Goal: Transaction & Acquisition: Purchase product/service

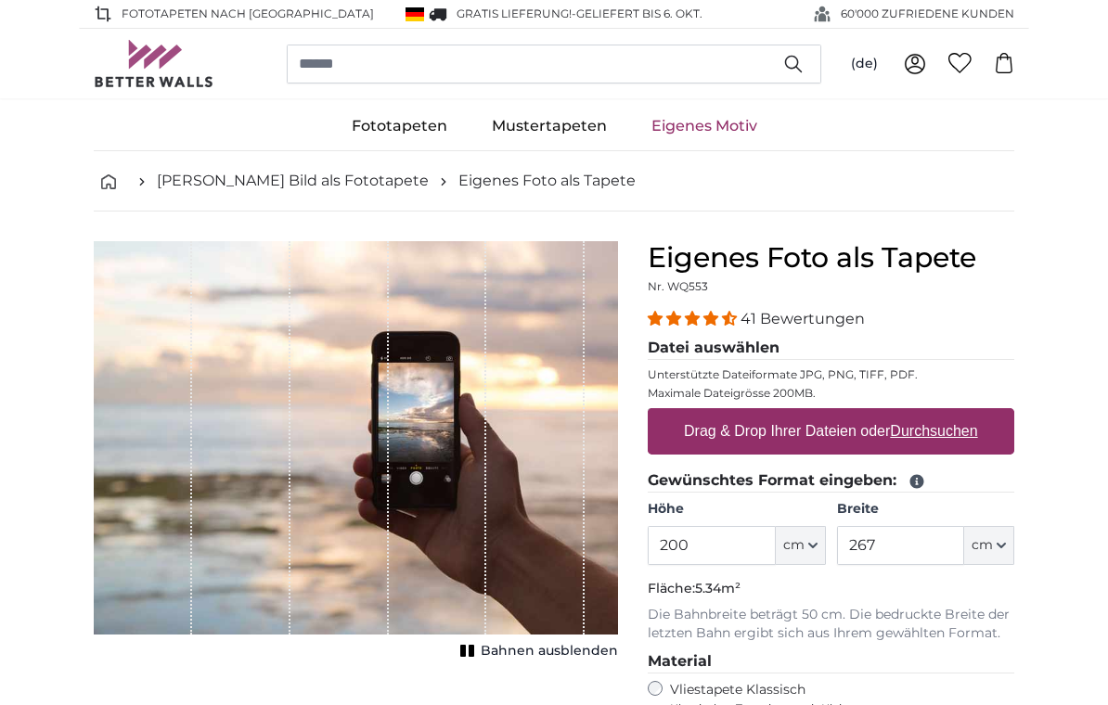
click at [943, 432] on u "Durchsuchen" at bounding box center [934, 431] width 87 height 16
click at [943, 414] on input "Drag & Drop Ihrer Dateien oder Durchsuchen" at bounding box center [831, 411] width 367 height 6
type input "**********"
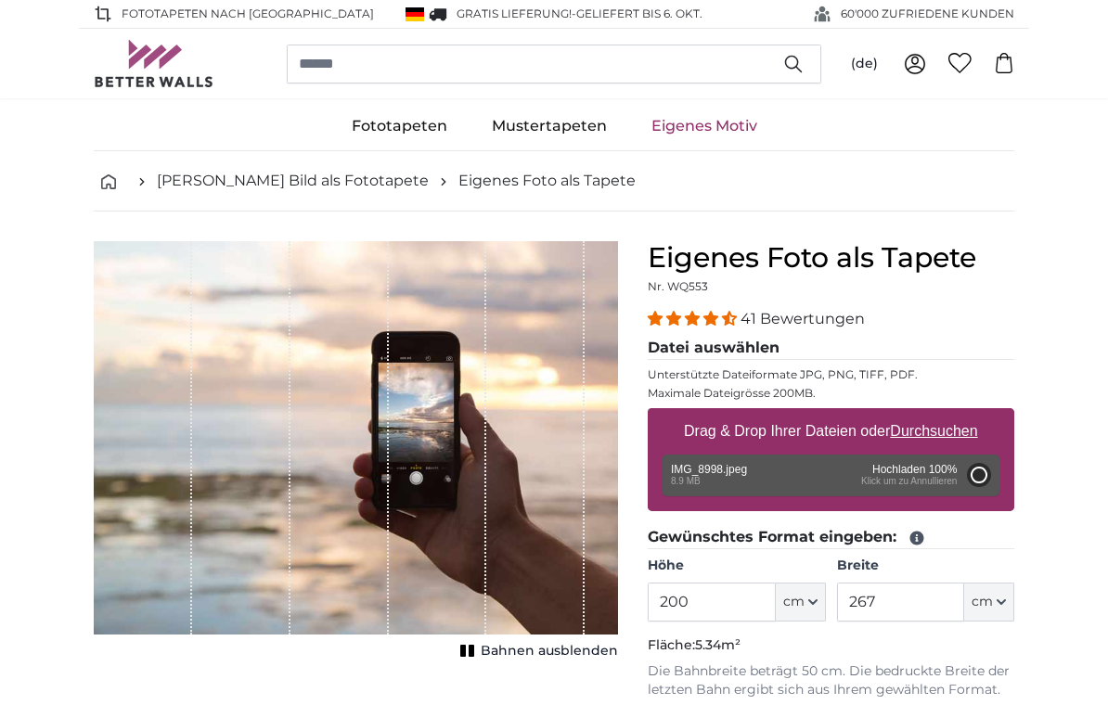
type input "244"
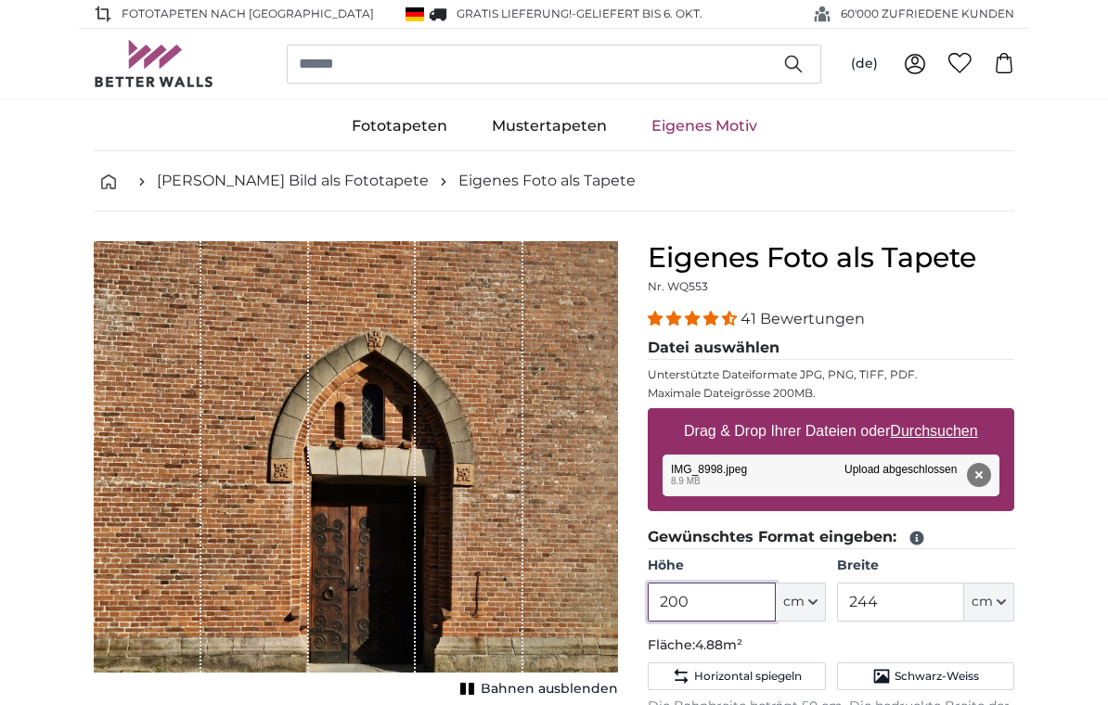
click at [722, 601] on input "200" at bounding box center [711, 602] width 127 height 39
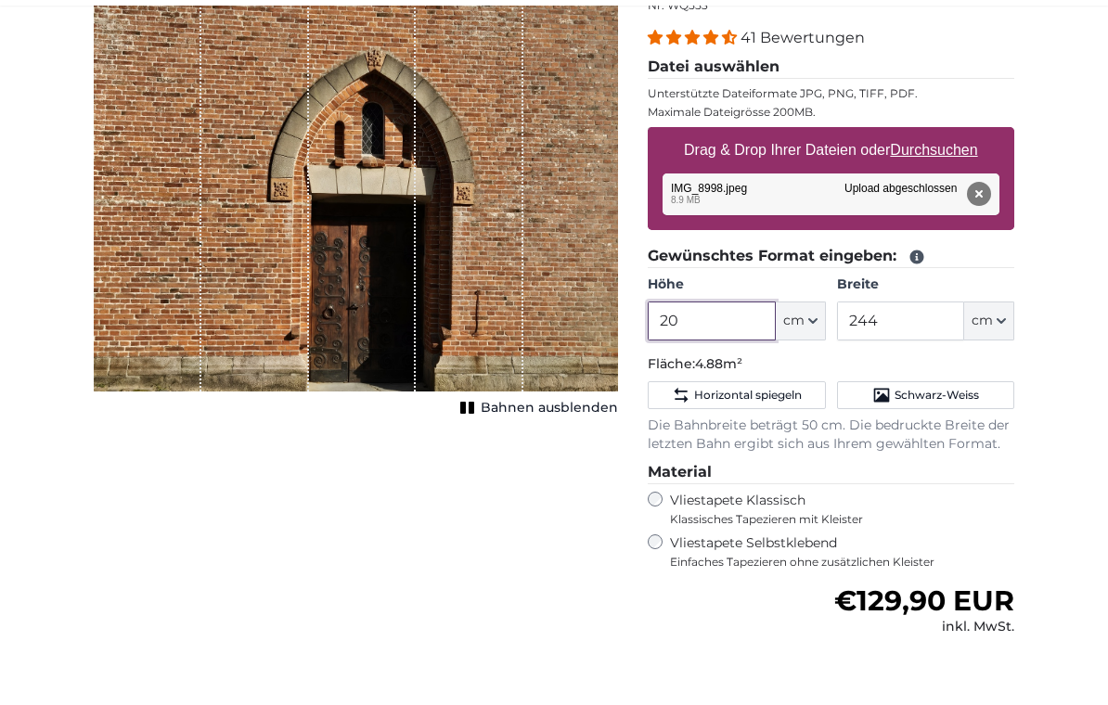
type input "2"
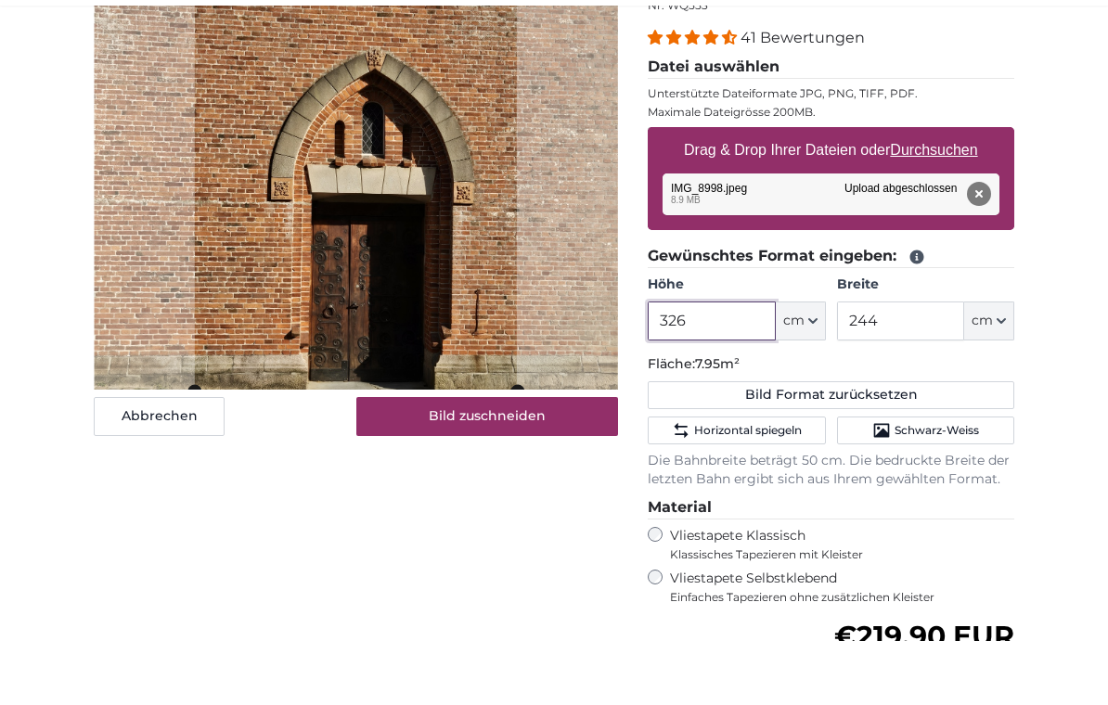
type input "326"
click at [911, 366] on input "244" at bounding box center [900, 385] width 127 height 39
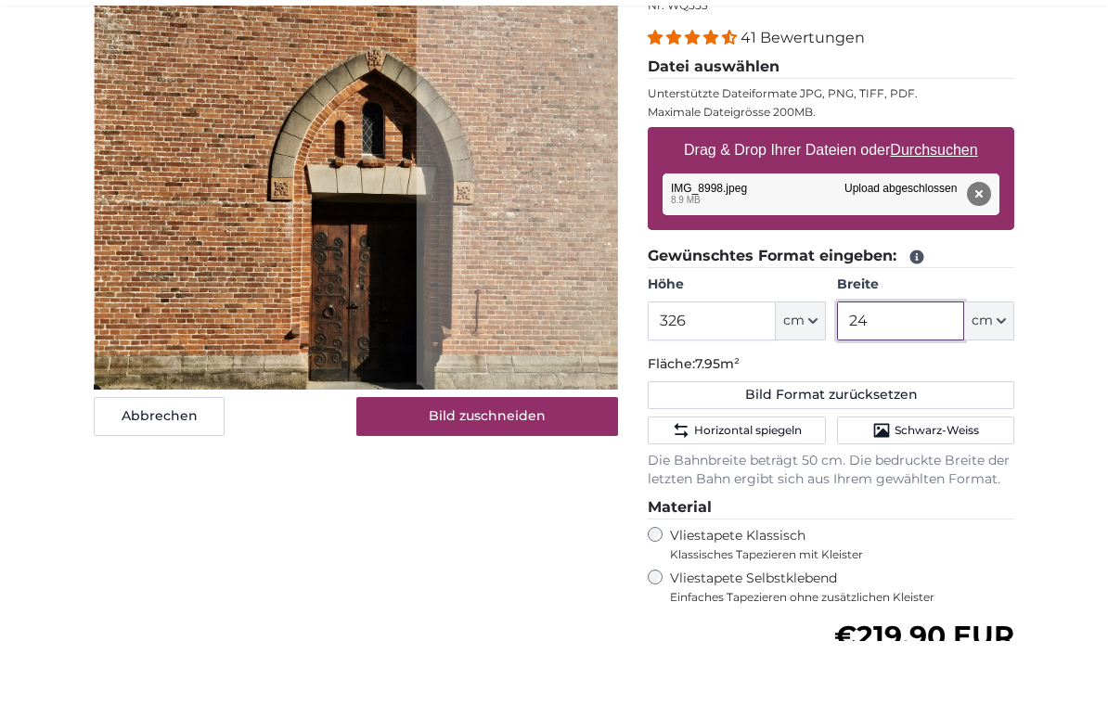
type input "2"
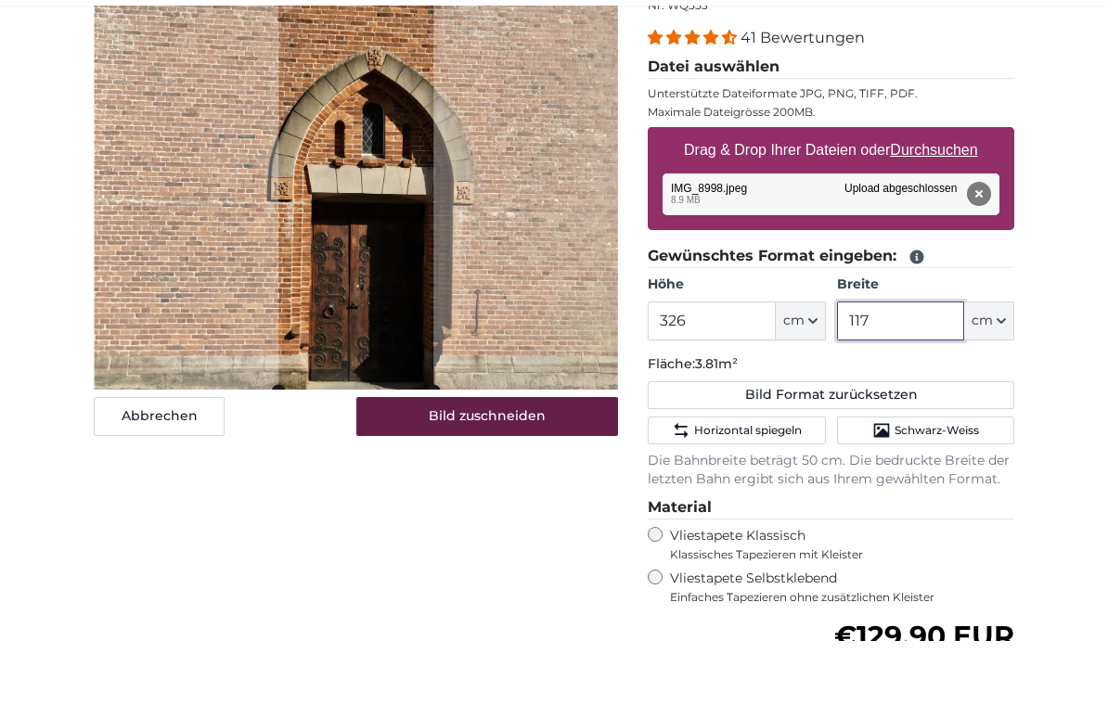
type input "117"
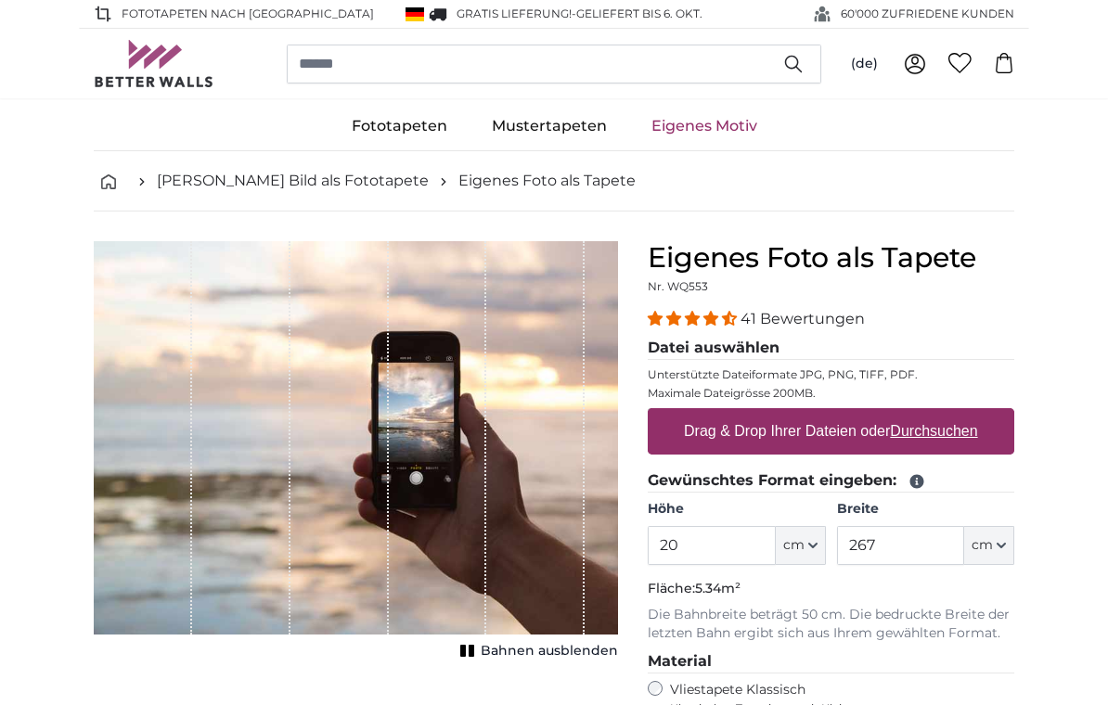
type input "2"
type input "326"
click at [884, 548] on input "267" at bounding box center [900, 545] width 127 height 39
type input "2"
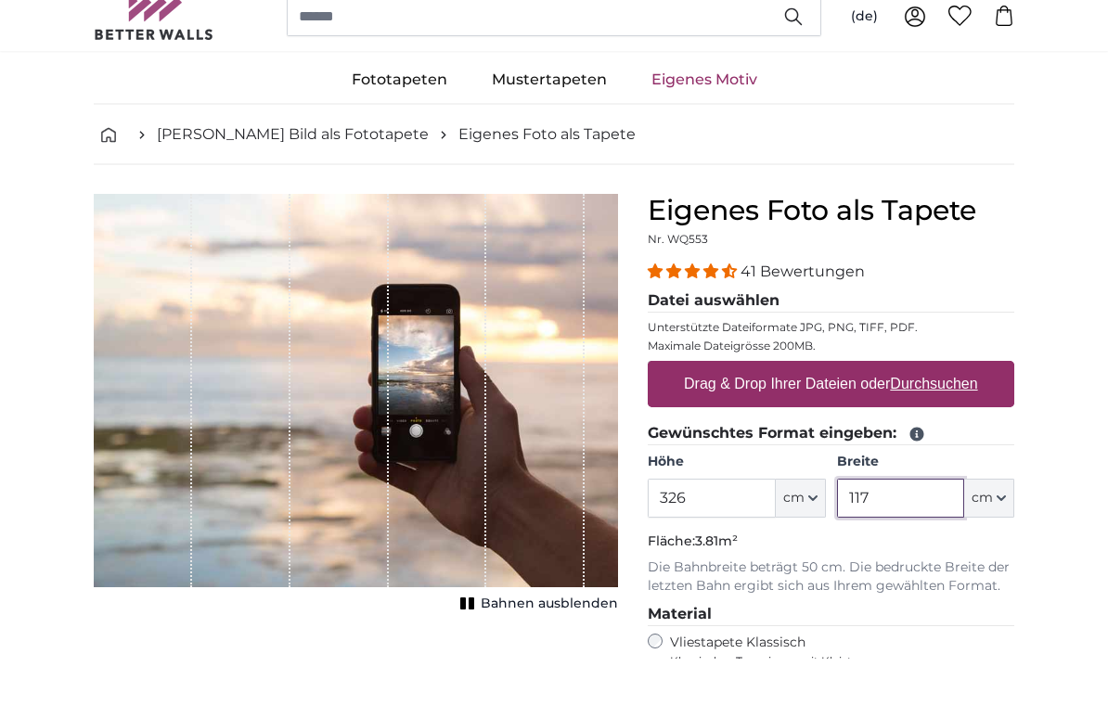
type input "117"
click at [932, 423] on u "Durchsuchen" at bounding box center [934, 431] width 87 height 16
click at [932, 408] on input "Drag & Drop Ihrer Dateien oder Durchsuchen" at bounding box center [831, 411] width 367 height 6
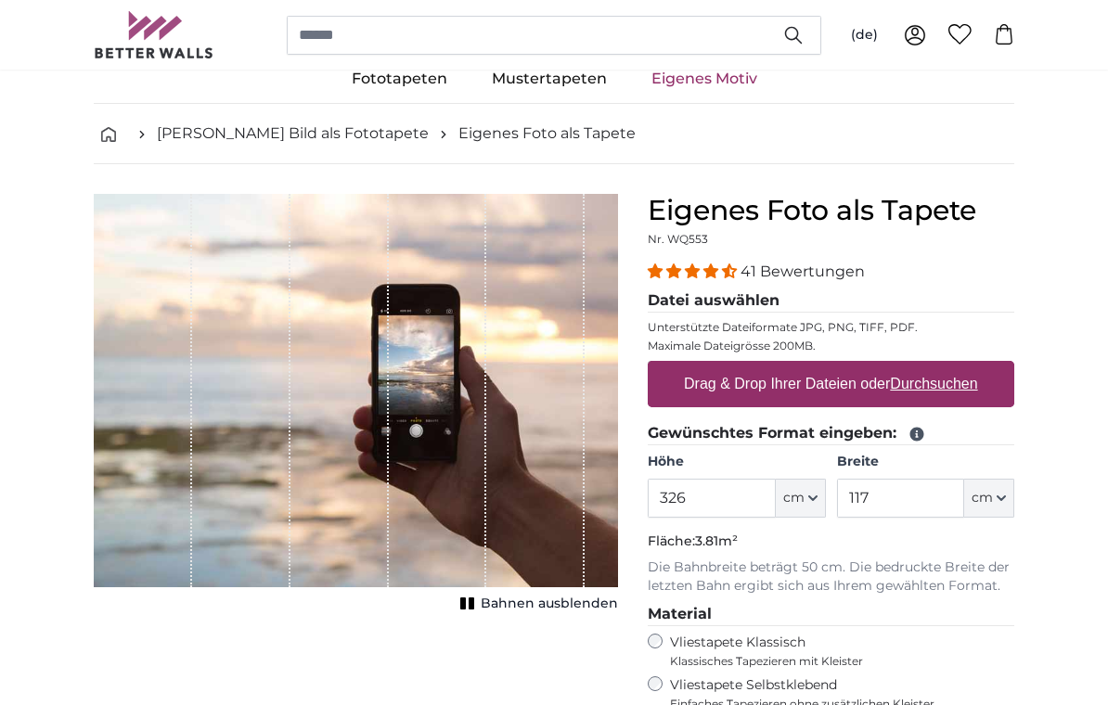
type input "**********"
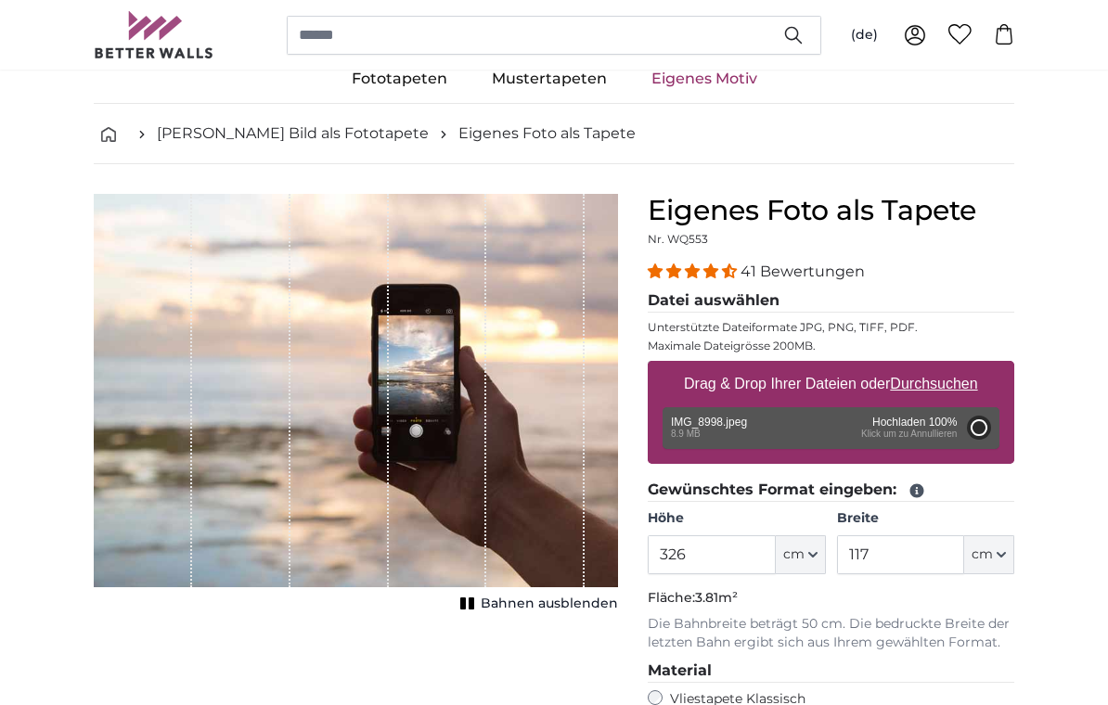
type input "200"
type input "244"
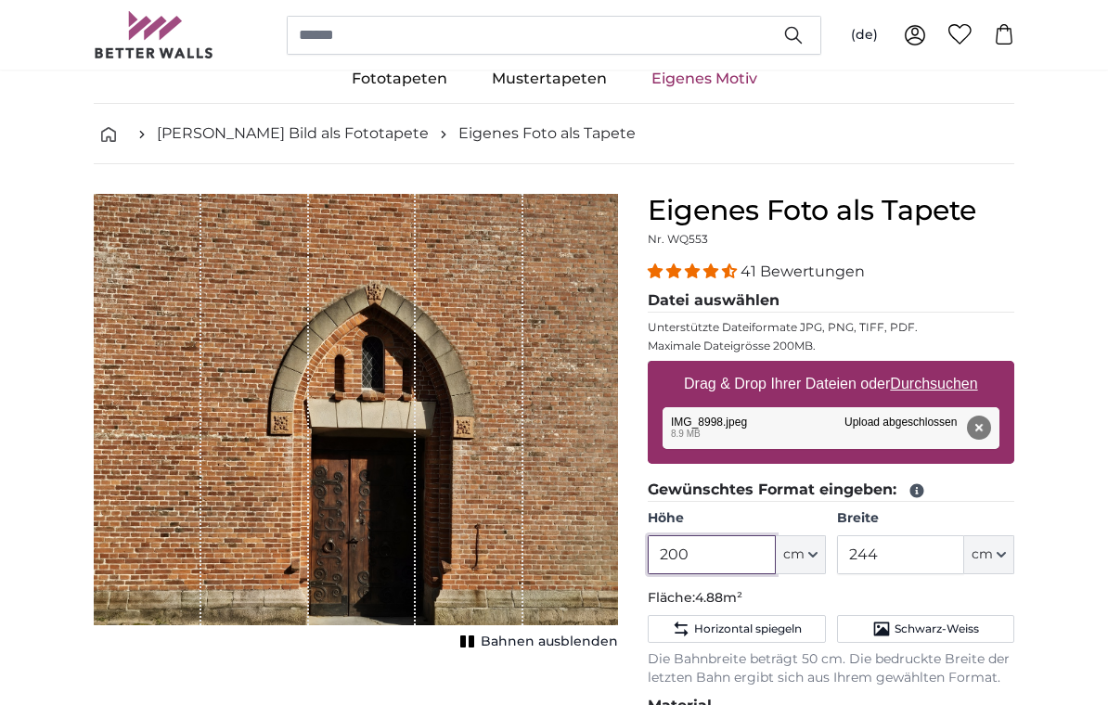
click at [705, 561] on input "200" at bounding box center [711, 555] width 127 height 39
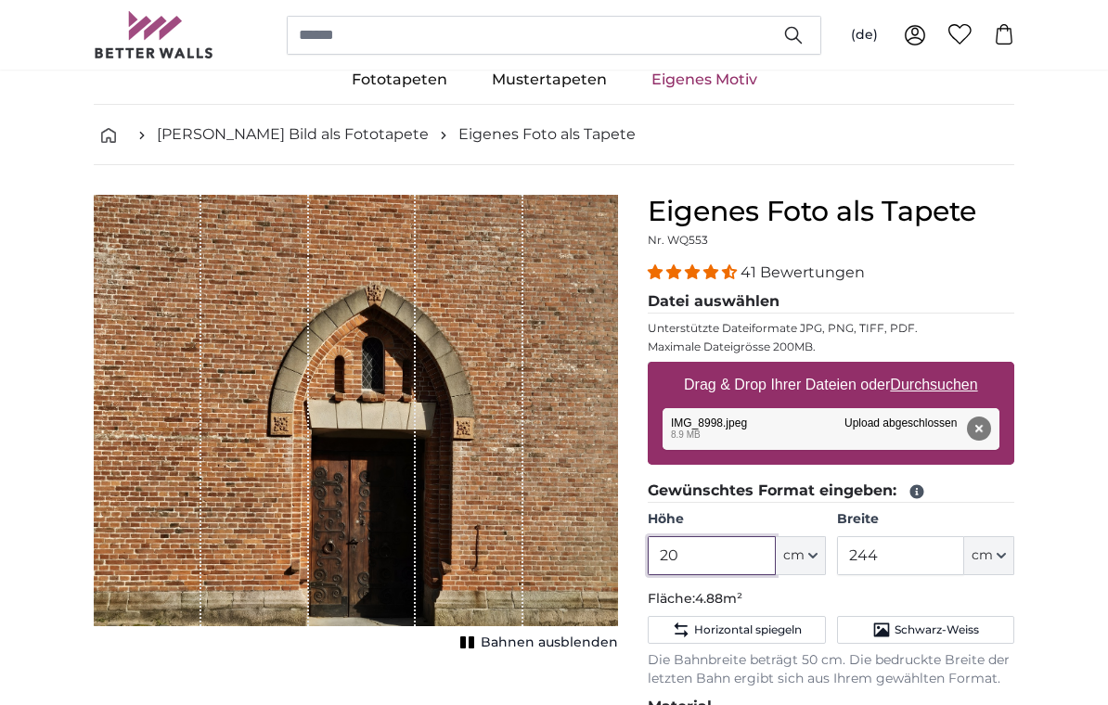
type input "2"
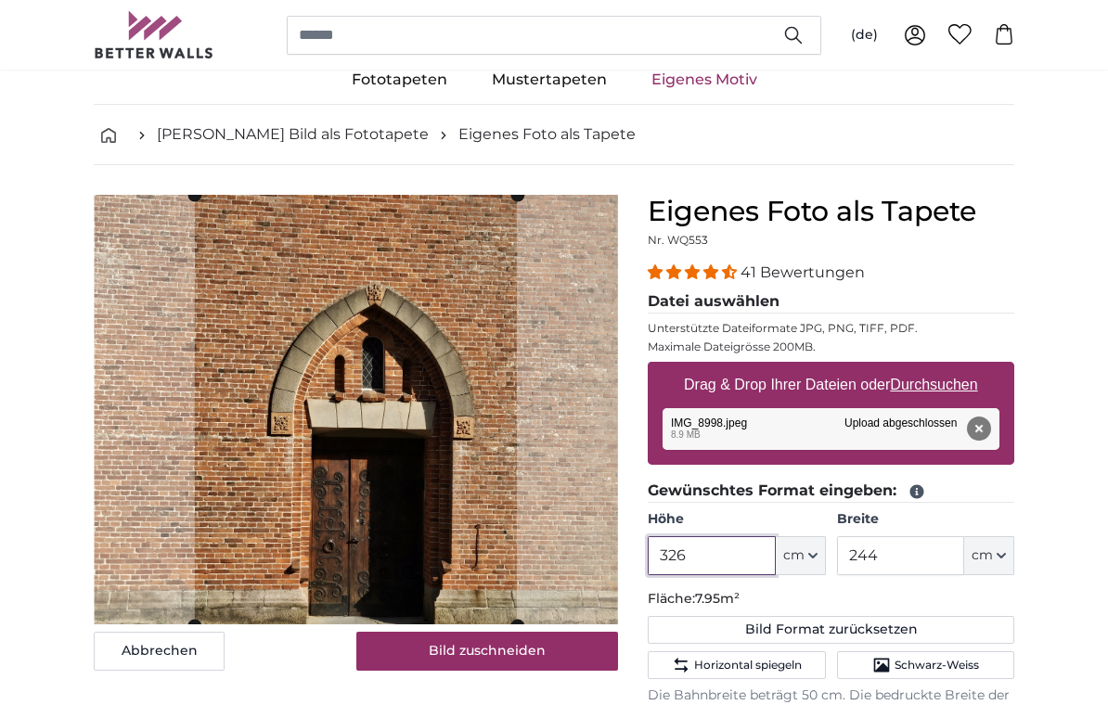
type input "326"
click at [901, 556] on input "244" at bounding box center [900, 555] width 127 height 39
type input "2"
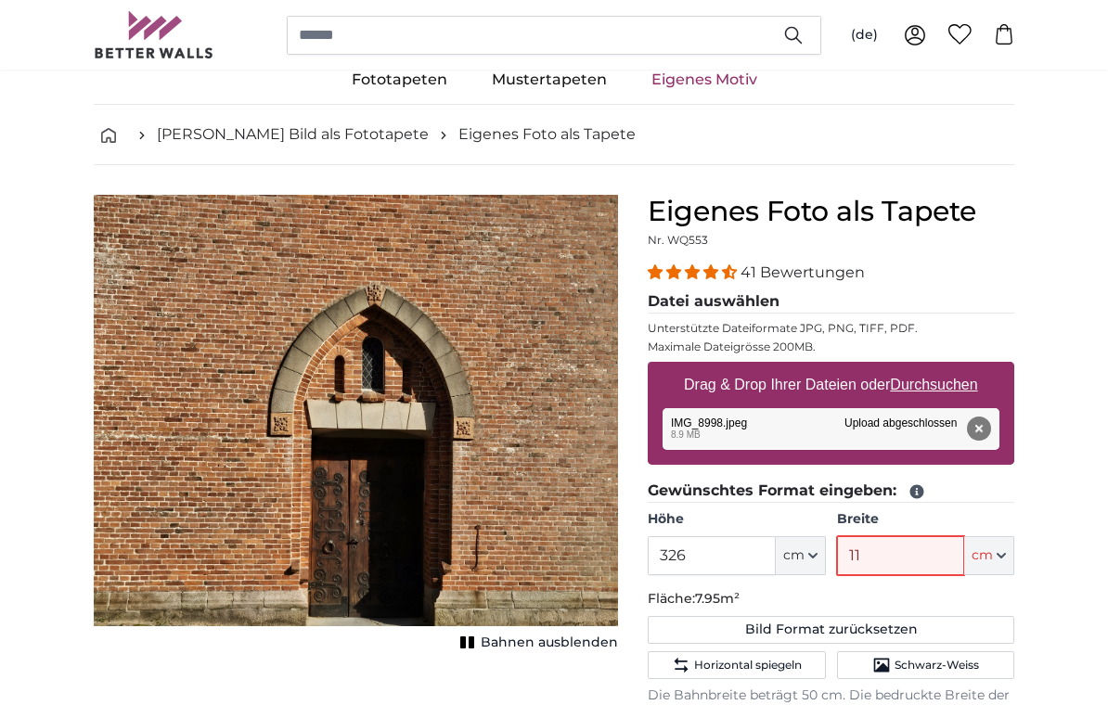
type input "117"
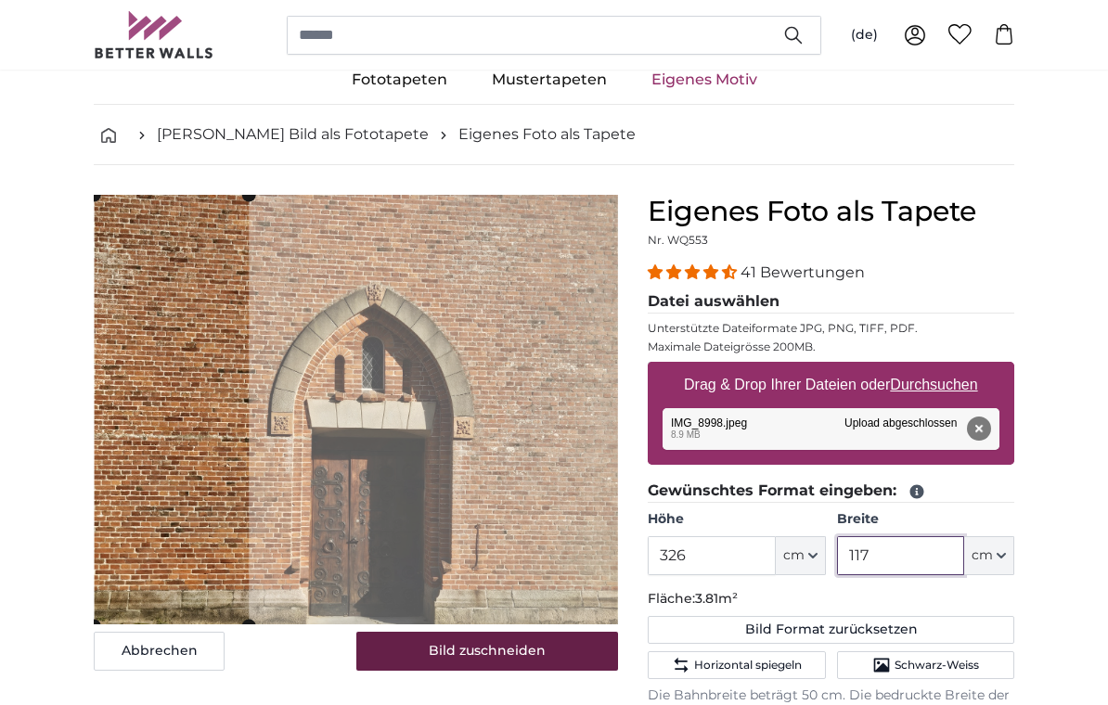
type input "117"
click at [561, 646] on button "Bild zuschneiden" at bounding box center [487, 651] width 263 height 39
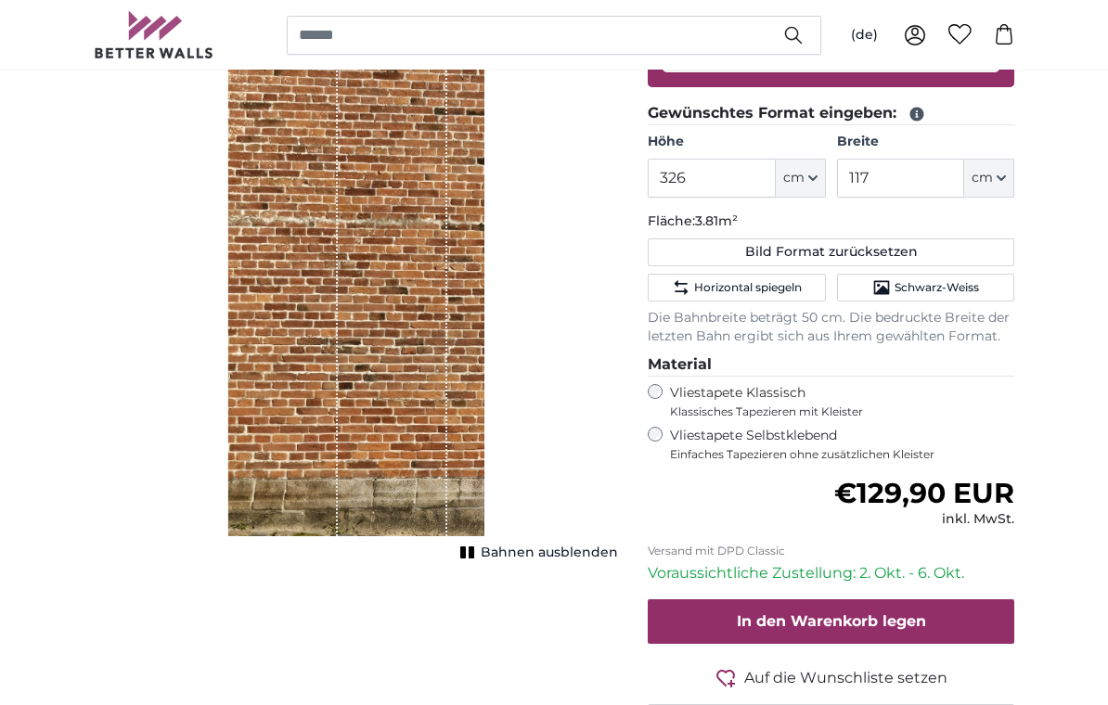
scroll to position [424, 0]
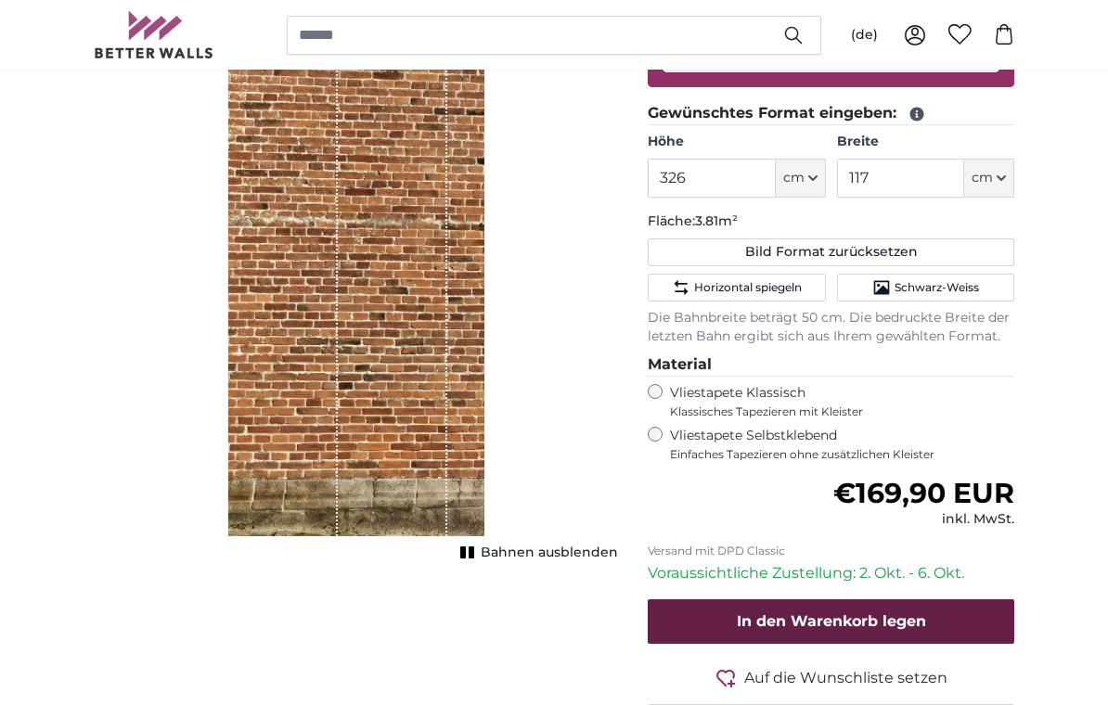
click at [920, 615] on span "In den Warenkorb legen" at bounding box center [831, 622] width 189 height 18
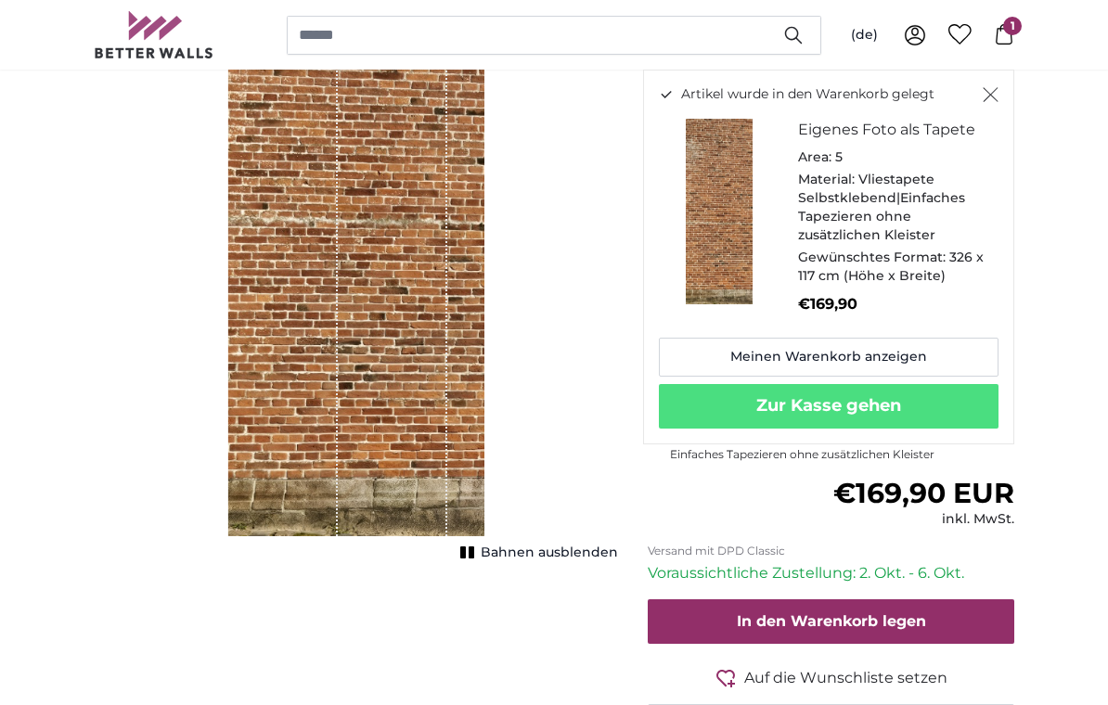
click at [997, 90] on icon "Schließen" at bounding box center [991, 94] width 16 height 15
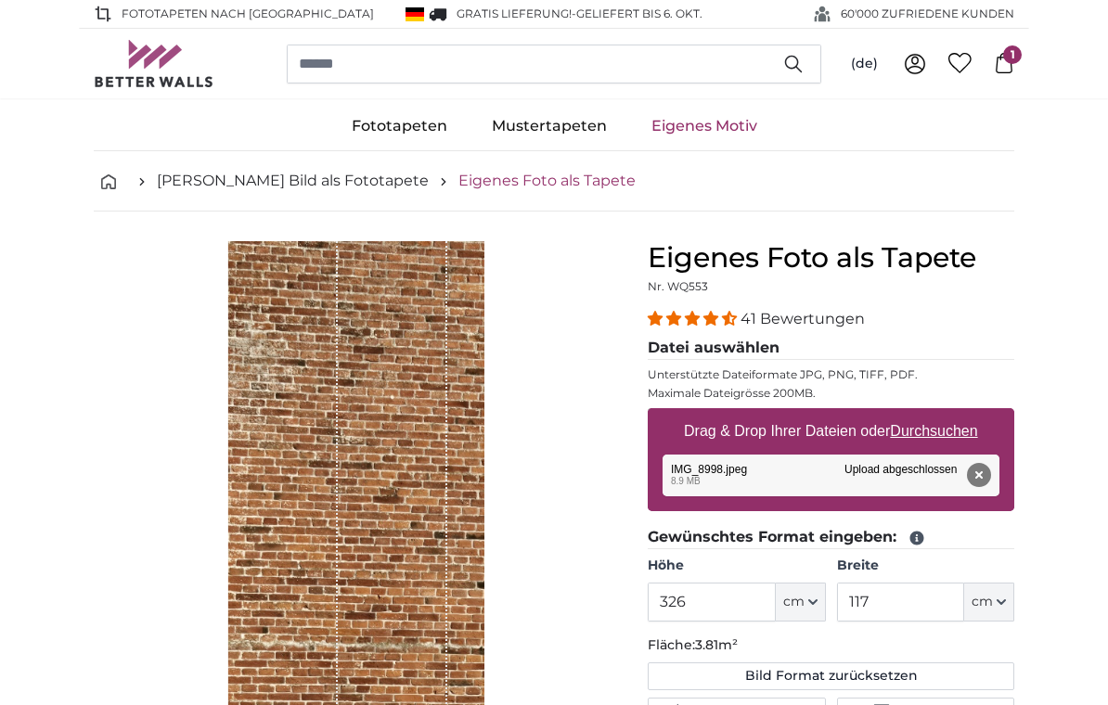
click at [504, 174] on link "Eigenes Foto als Tapete" at bounding box center [546, 181] width 177 height 22
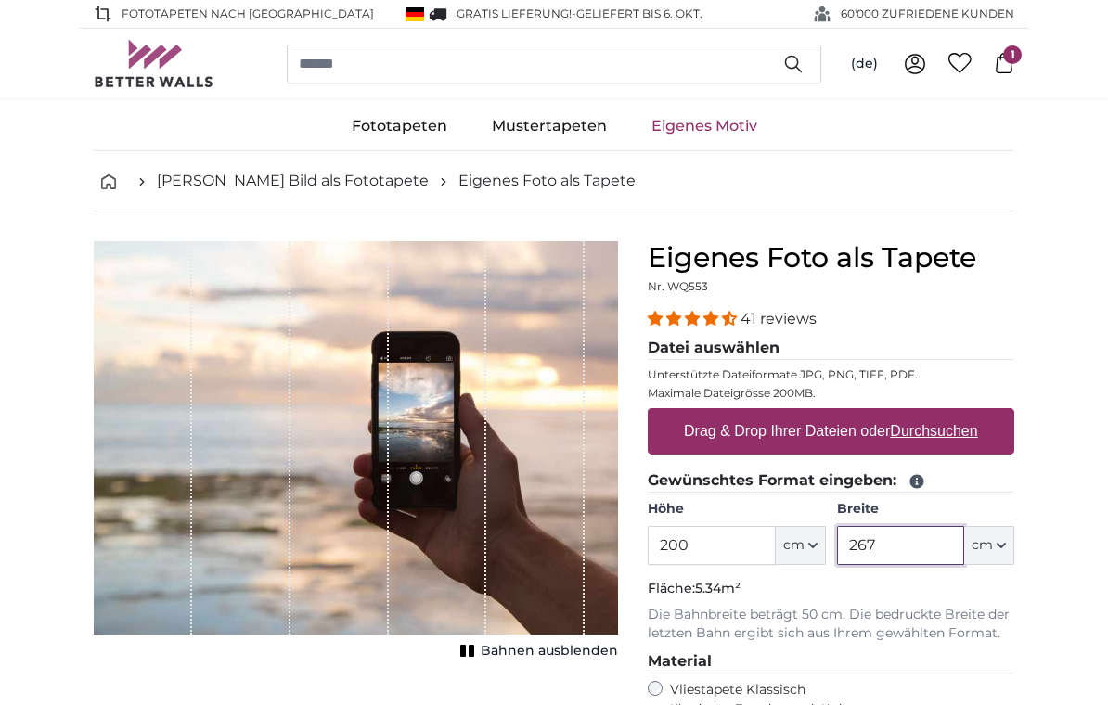
click at [866, 552] on input "267" at bounding box center [900, 545] width 127 height 39
type input "2"
type input "117"
click at [697, 549] on input "200" at bounding box center [711, 545] width 127 height 39
type input "2"
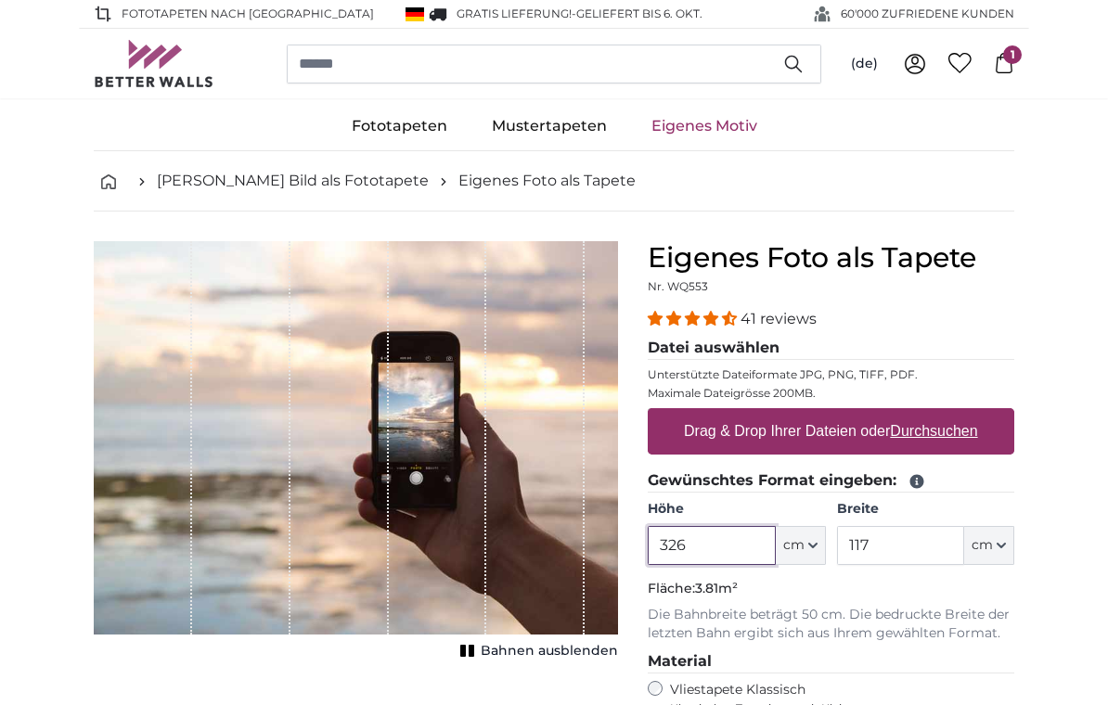
type input "326"
click at [871, 431] on label "Drag & Drop Ihrer Dateien oder Durchsuchen" at bounding box center [831, 431] width 309 height 37
click at [871, 414] on input "Drag & Drop Ihrer Dateien oder Durchsuchen" at bounding box center [831, 411] width 367 height 6
type input "**********"
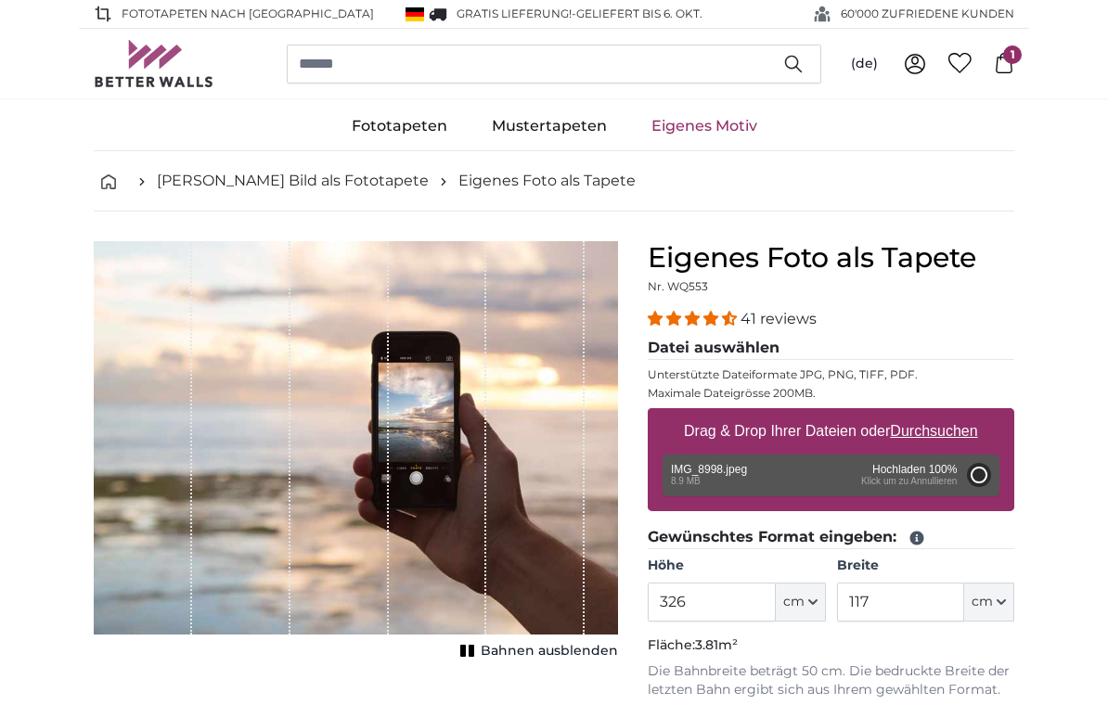
type input "200"
type input "244"
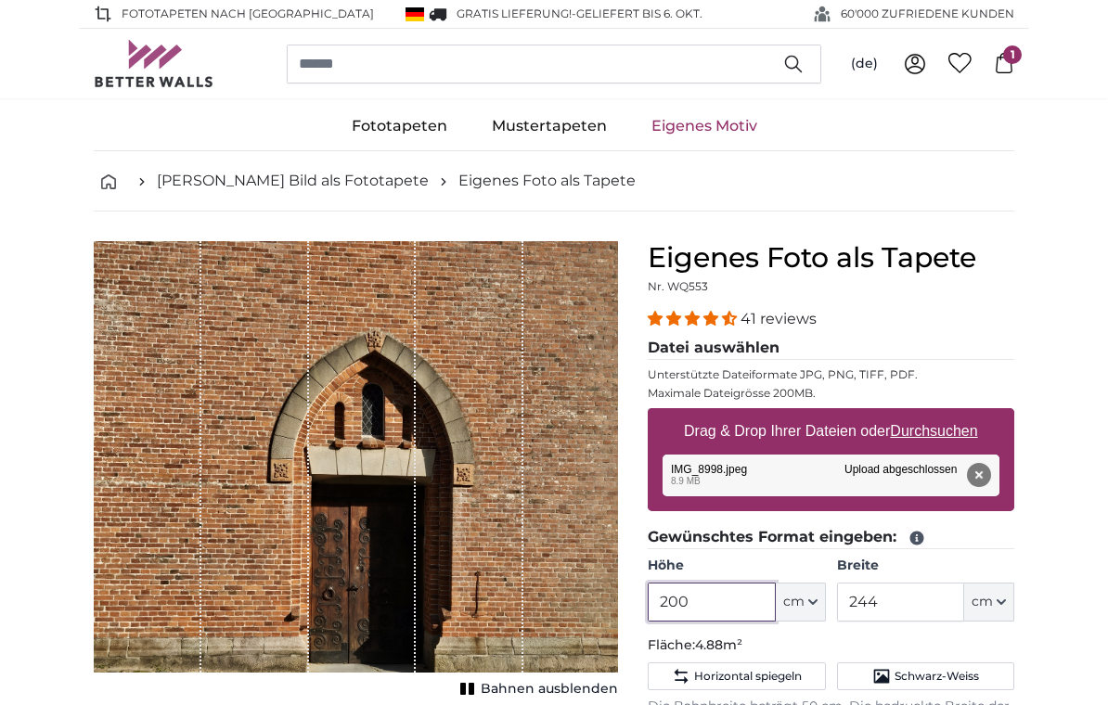
click at [692, 597] on input "200" at bounding box center [711, 602] width 127 height 39
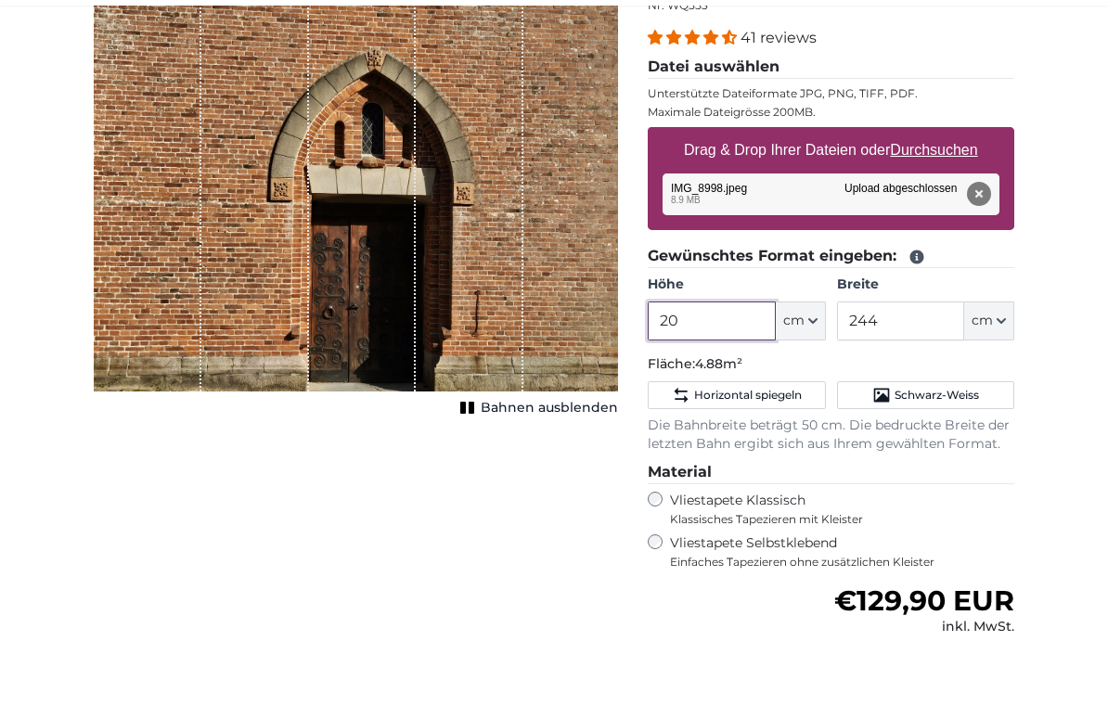
type input "2"
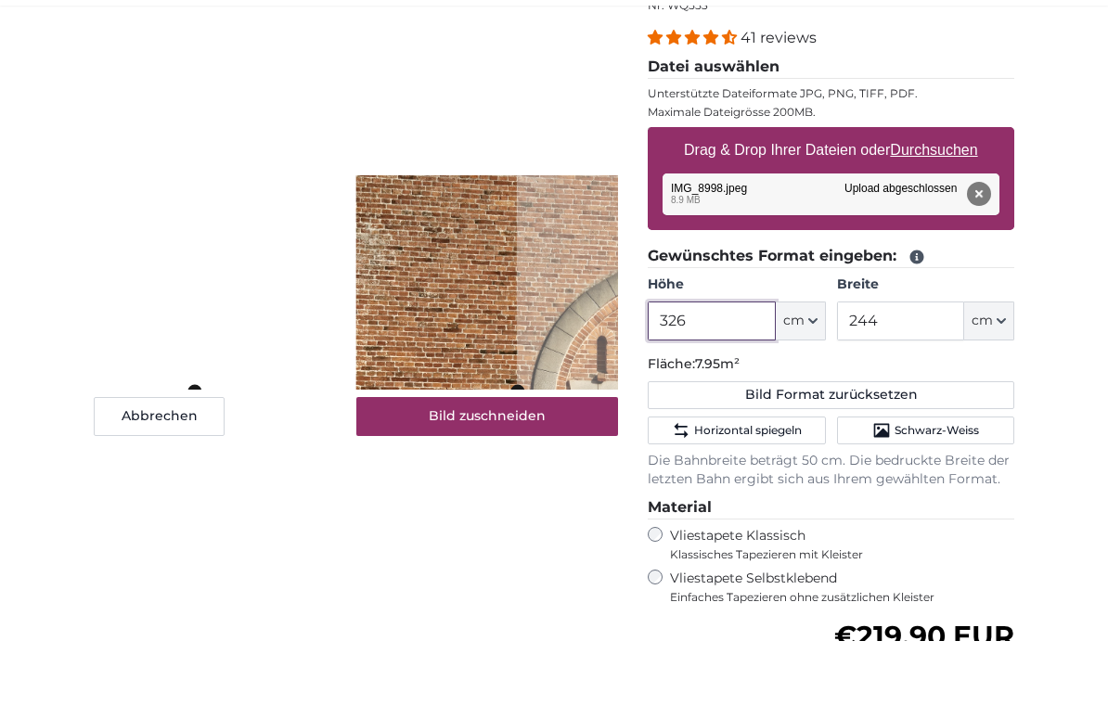
type input "326"
click at [893, 366] on input "244" at bounding box center [900, 385] width 127 height 39
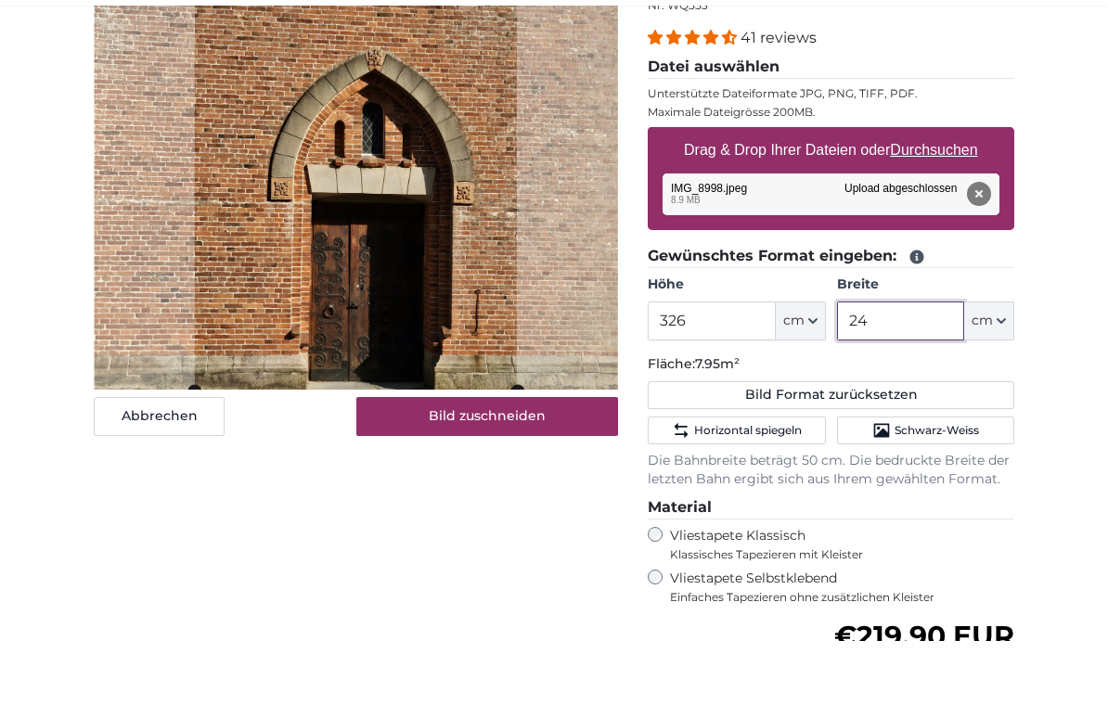
type input "2"
type input "117"
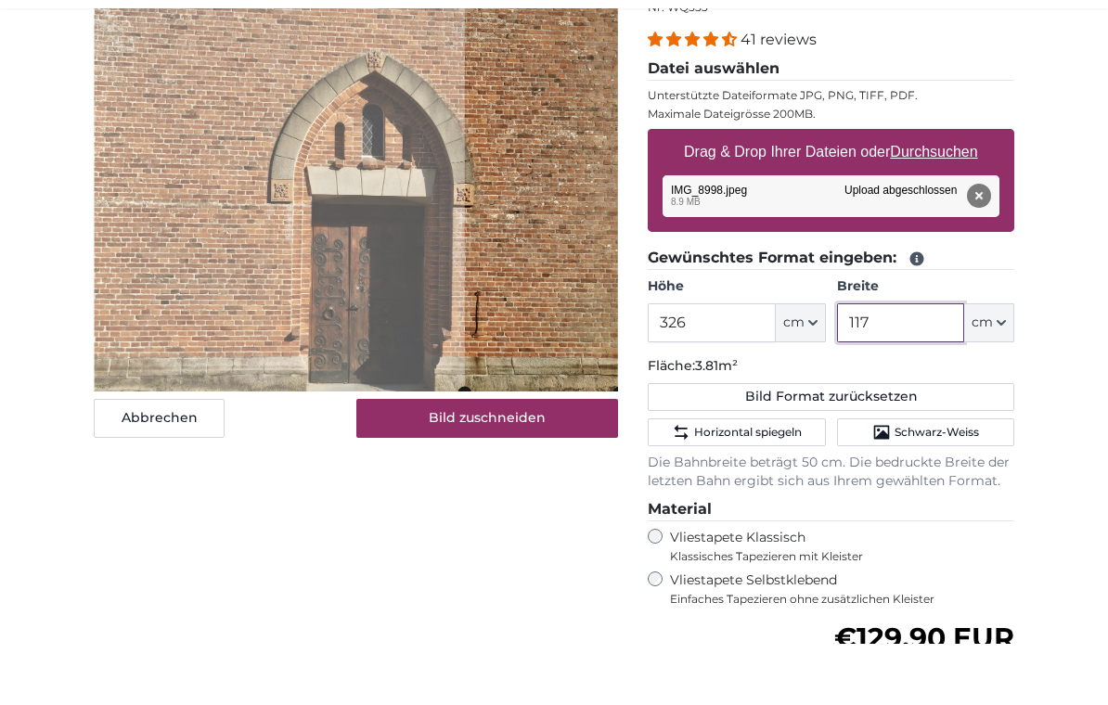
click at [463, 280] on cropper-handle at bounding box center [465, 239] width 14 height 431
type input "115"
click at [416, 499] on div "Abbrechen Bild zuschneiden Bahnen ausblenden" at bounding box center [356, 505] width 554 height 963
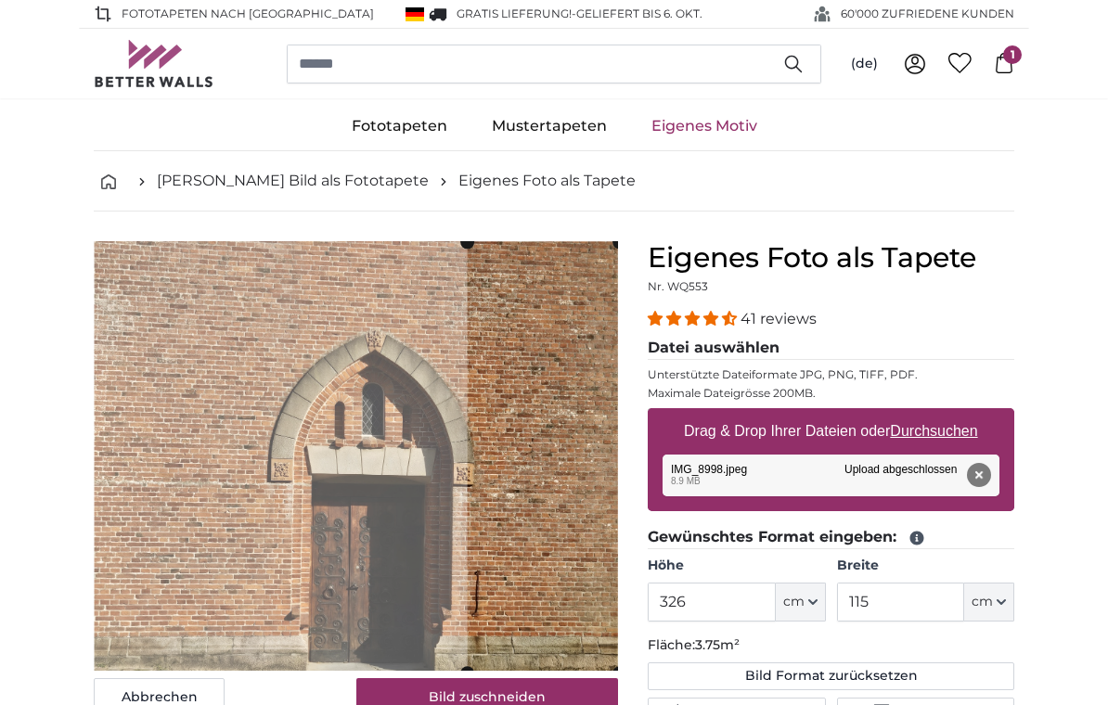
click at [995, 54] on icon at bounding box center [1004, 63] width 20 height 20
